Goal: Use online tool/utility: Utilize a website feature to perform a specific function

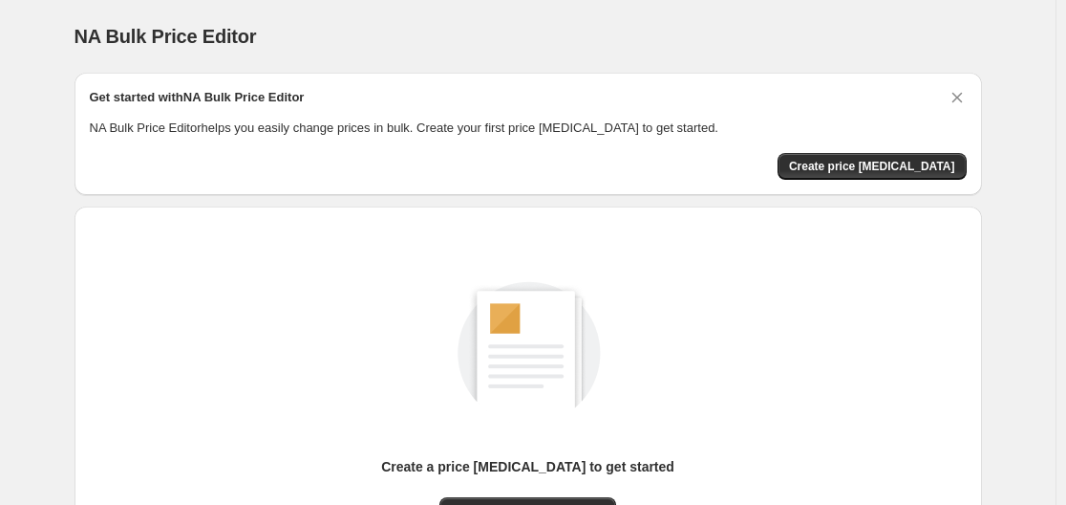
scroll to position [211, 0]
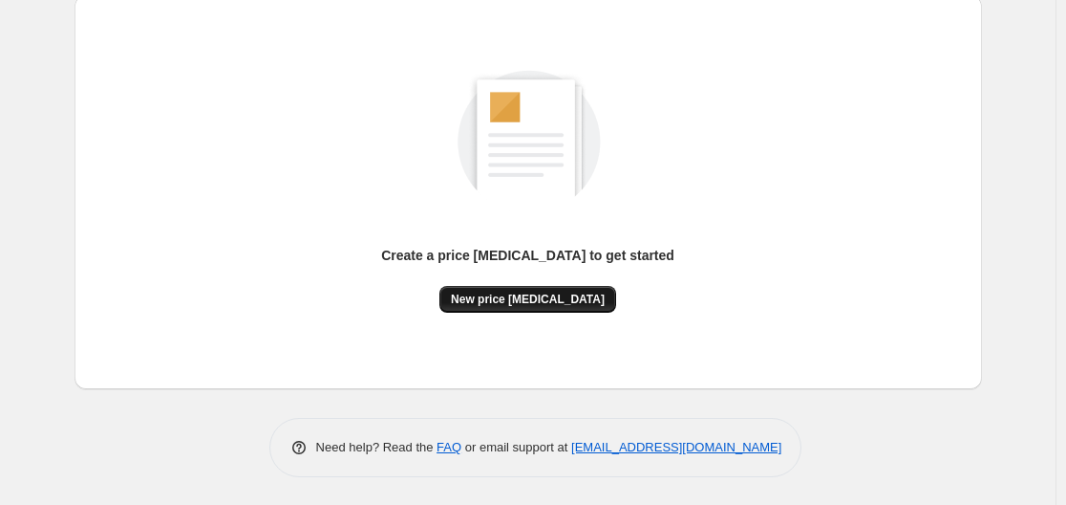
click at [551, 295] on span "New price [MEDICAL_DATA]" at bounding box center [528, 298] width 154 height 15
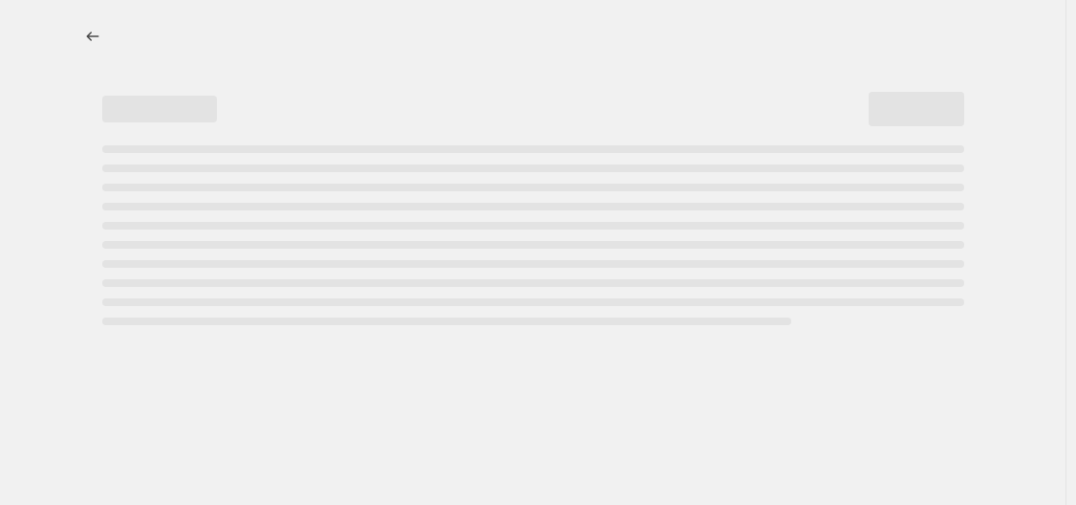
select select "percentage"
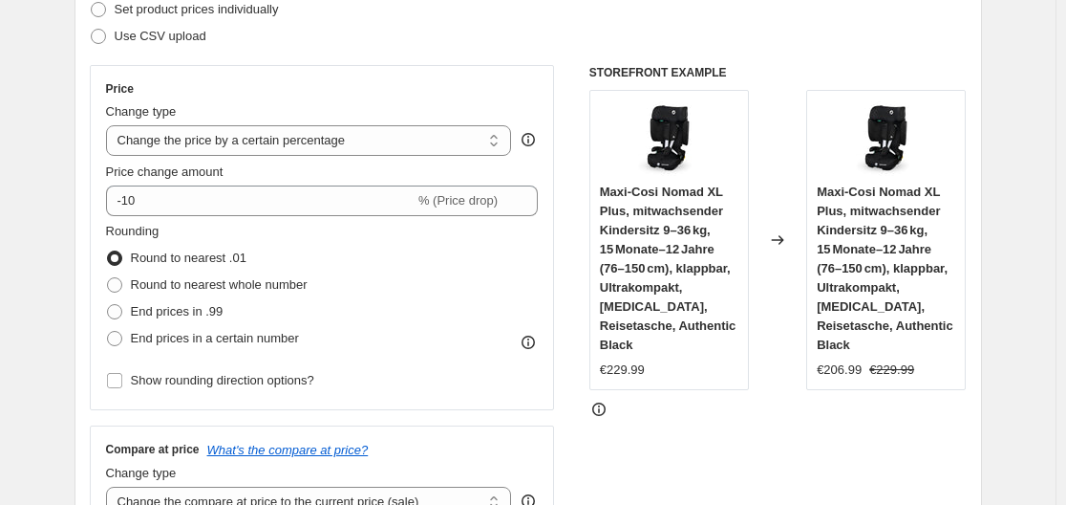
scroll to position [382, 0]
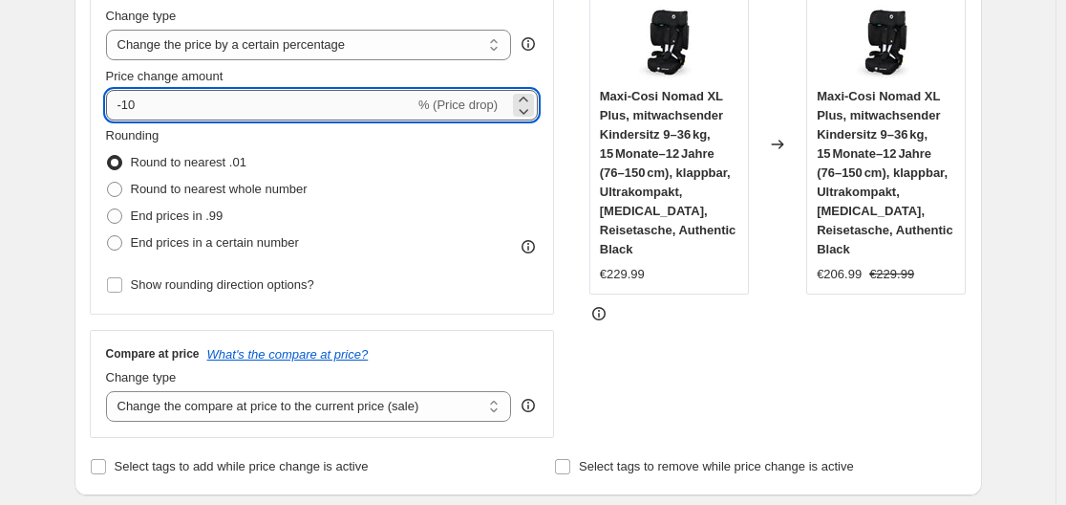
drag, startPoint x: 127, startPoint y: 103, endPoint x: 159, endPoint y: 104, distance: 31.6
click at [159, 104] on input "-10" at bounding box center [260, 105] width 309 height 31
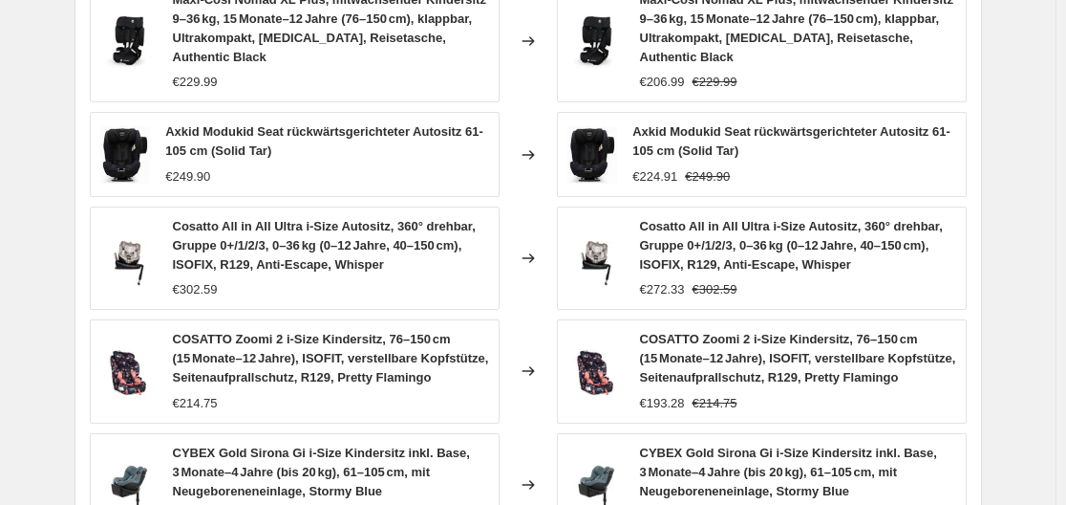
scroll to position [1514, 0]
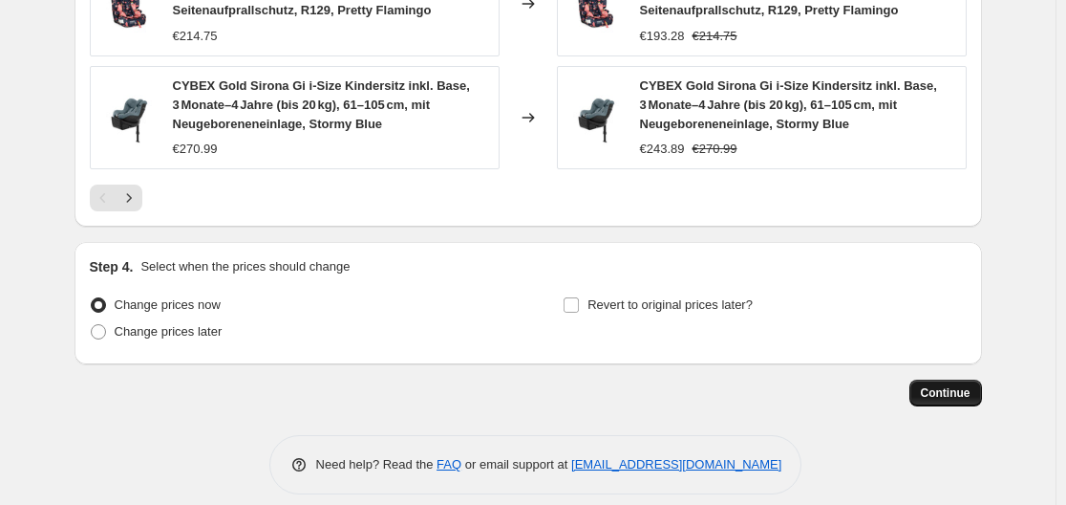
type input "-30"
click at [939, 385] on span "Continue" at bounding box center [946, 392] width 50 height 15
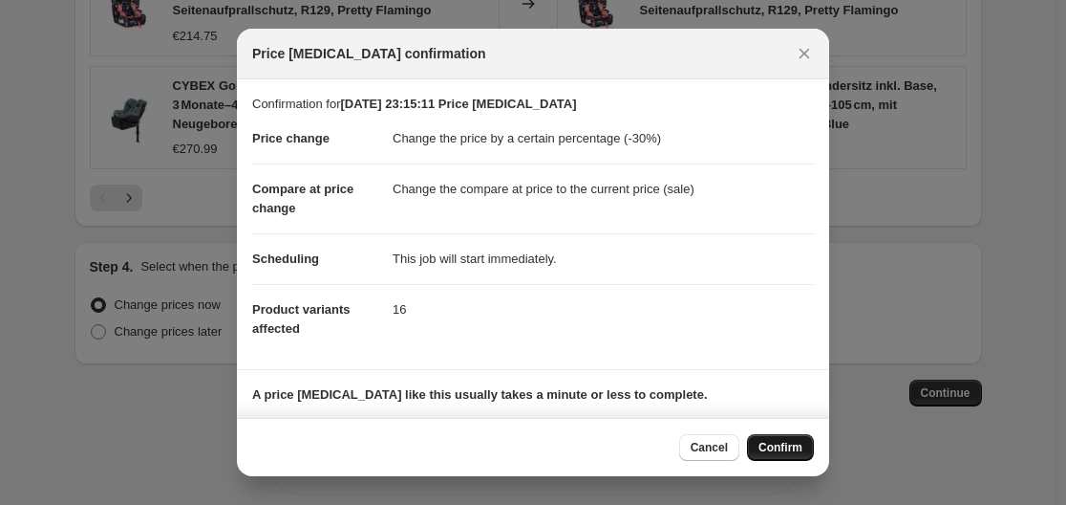
click at [786, 444] on span "Confirm" at bounding box center [781, 447] width 44 height 15
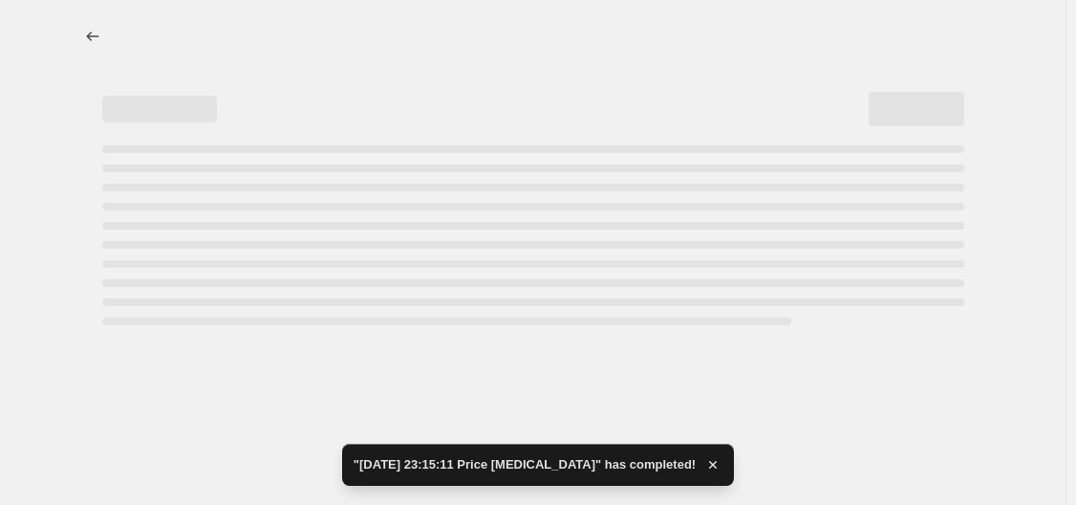
select select "percentage"
